Goal: Find specific page/section: Find specific page/section

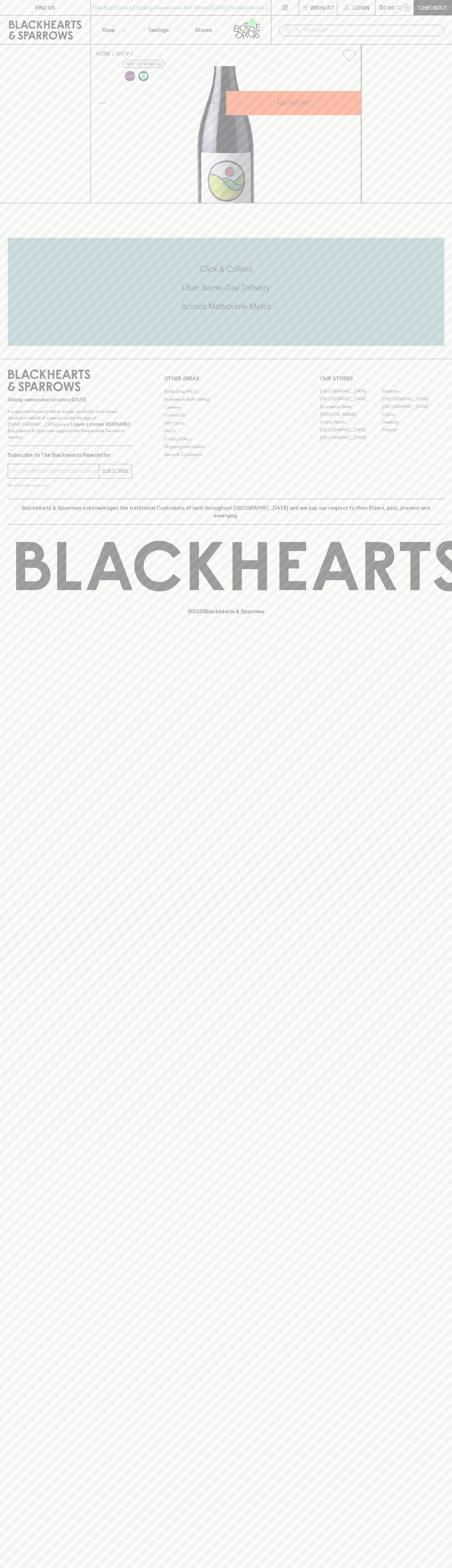
click at [351, 418] on link "[PERSON_NAME]" at bounding box center [351, 415] width 62 height 8
click at [128, 1] on div "| No Bad Bottles | Sibling Owned and Run Since [DATE] | No Bad Bottles | Siblin…" at bounding box center [180, 7] width 181 height 15
click at [364, 1567] on html "FIND US | No Bad Bottles | Sibling Owned and Run Since [DATE] | No Bad Bottles …" at bounding box center [226, 784] width 452 height 1568
click at [5, 77] on div "HOME SHOP Les Fruits [PERSON_NAME] Pinot Noir 2023 $50.00 Add to wishlist 10% d…" at bounding box center [226, 124] width 452 height 159
